Goal: Check status

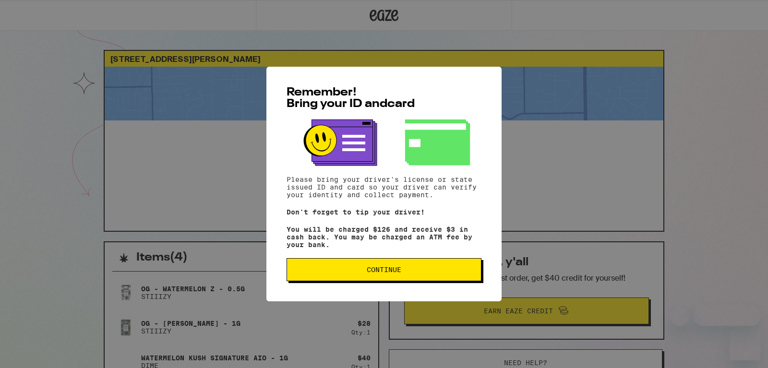
click at [376, 268] on button "Continue" at bounding box center [384, 269] width 195 height 23
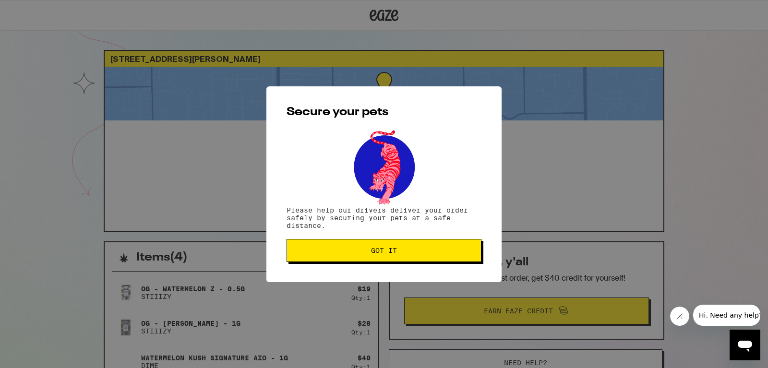
click at [353, 249] on span "Got it" at bounding box center [384, 250] width 179 height 7
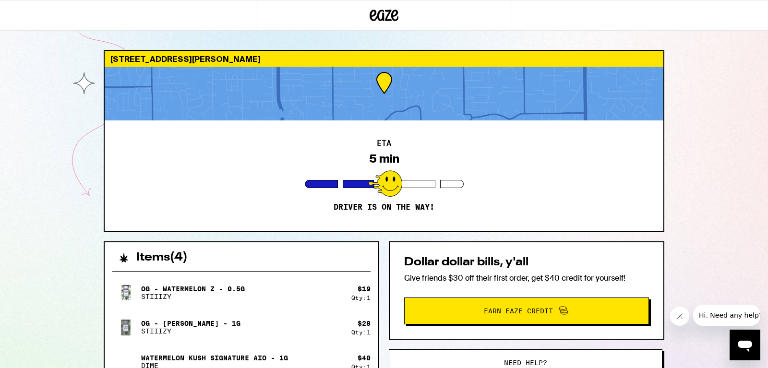
click at [222, 204] on div "ETA 5 min Driver is on the way!" at bounding box center [384, 175] width 559 height 110
click at [292, 281] on div "OG - Watermelon Z - 0.5g STIIIZY" at bounding box center [231, 292] width 239 height 27
click at [726, 68] on div "8209 Hegseth Ct Fair Oaks 95628 ETA 5 min Driver is on the way! Items ( 4 ) OG …" at bounding box center [384, 299] width 768 height 599
click at [417, 195] on div "ETA 5 min Driver is on the way!" at bounding box center [384, 175] width 559 height 110
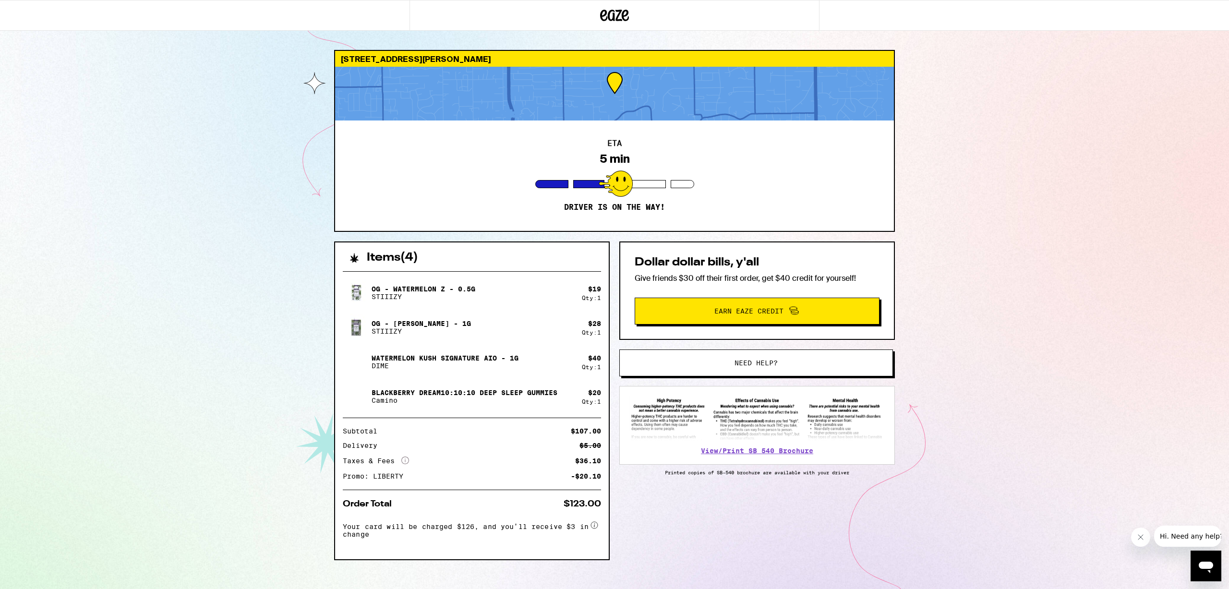
drag, startPoint x: 417, startPoint y: 195, endPoint x: 666, endPoint y: 312, distance: 275.1
click at [666, 312] on div "8209 Hegseth Ct Fair Oaks 95628 ETA 5 min Driver is on the way! Items ( 4 ) OG …" at bounding box center [614, 324] width 576 height 549
click at [728, 316] on span "Earn Eaze Credit" at bounding box center [757, 311] width 230 height 12
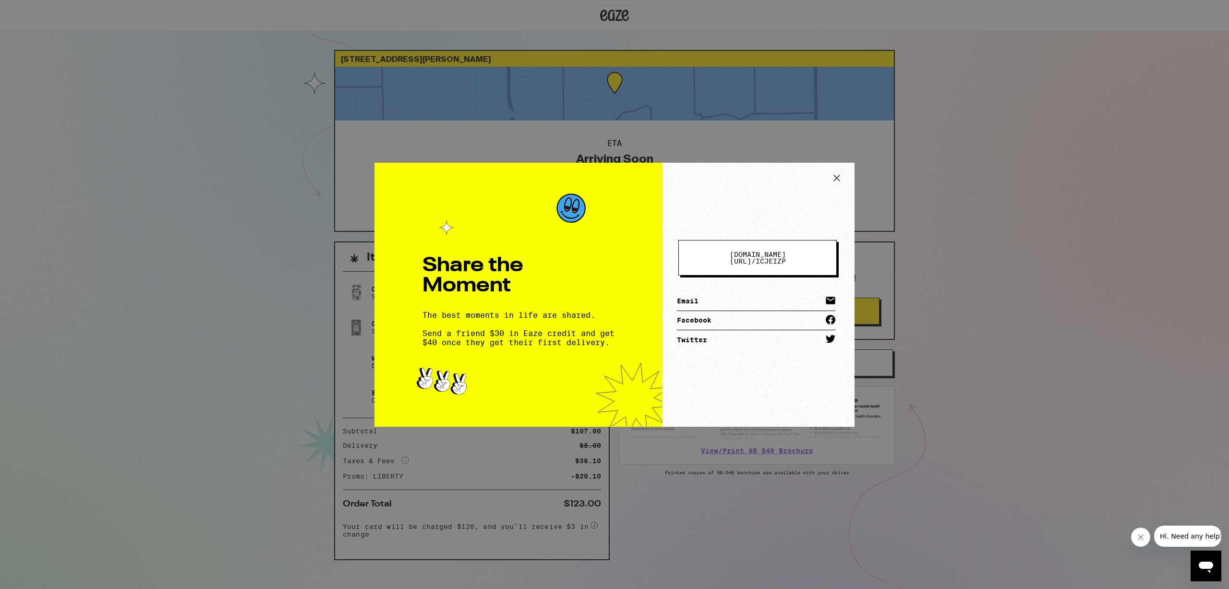
click at [768, 184] on icon at bounding box center [837, 178] width 14 height 14
